Goal: Find specific page/section: Find specific page/section

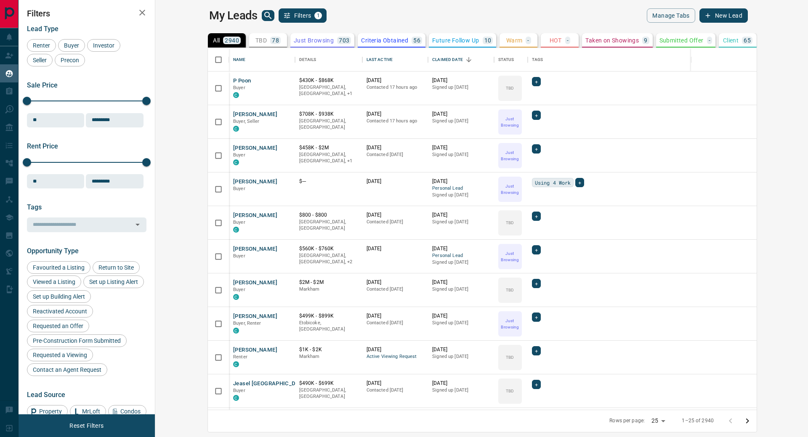
scroll to position [355, 642]
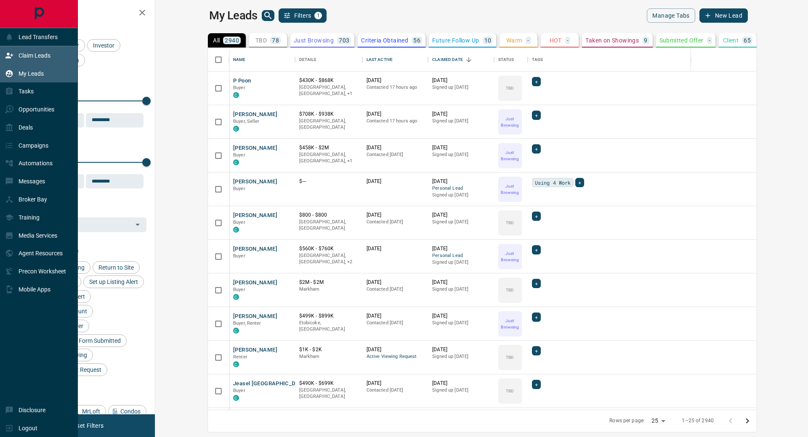
click at [12, 51] on div "Claim Leads" at bounding box center [27, 55] width 45 height 14
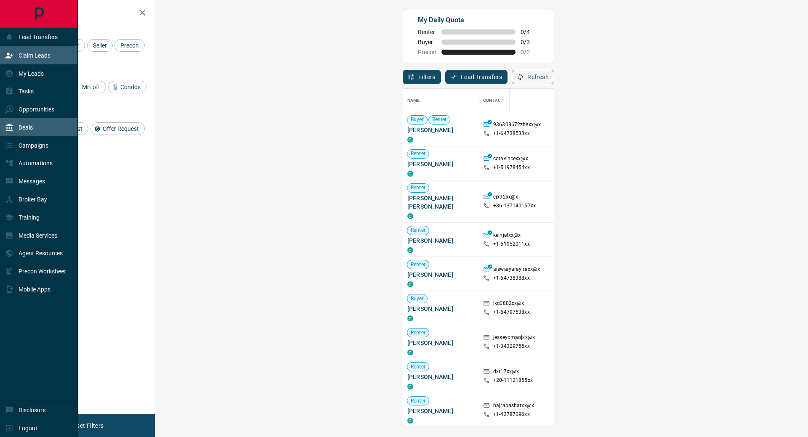
click at [31, 131] on p "Deals" at bounding box center [26, 127] width 14 height 7
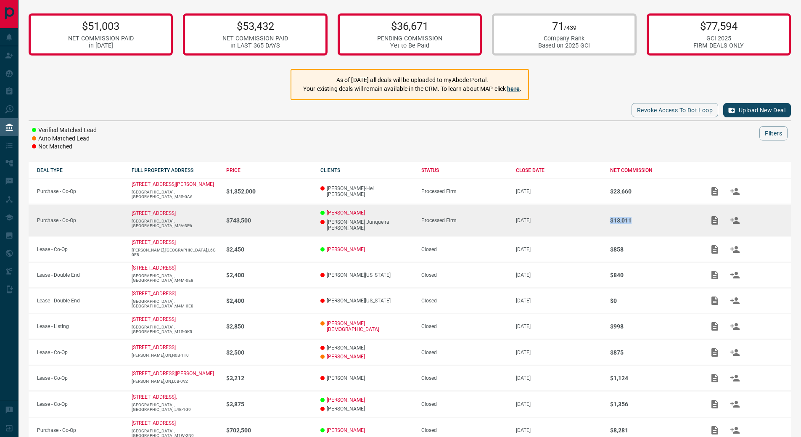
drag, startPoint x: 637, startPoint y: 220, endPoint x: 601, endPoint y: 220, distance: 35.8
click at [602, 220] on td "$13,011" at bounding box center [649, 220] width 95 height 32
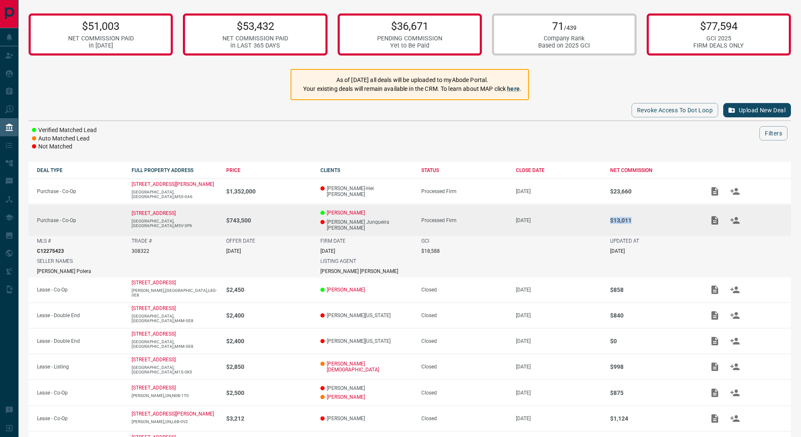
copy p "$13,011"
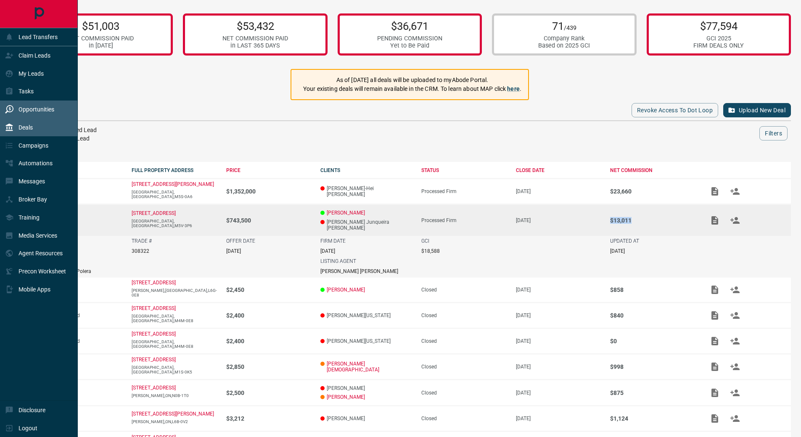
click at [42, 109] on p "Opportunities" at bounding box center [37, 109] width 36 height 7
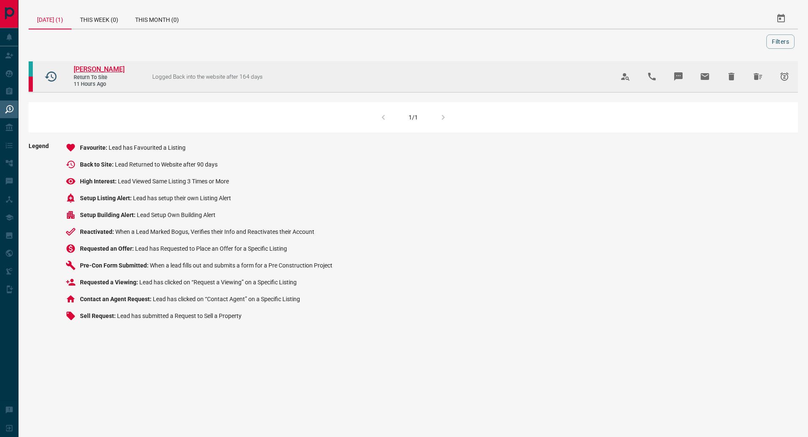
click at [90, 69] on span "[PERSON_NAME]" at bounding box center [99, 69] width 51 height 8
click at [753, 78] on icon "Hide All from Anh Phan" at bounding box center [758, 77] width 10 height 10
